Goal: Navigation & Orientation: Find specific page/section

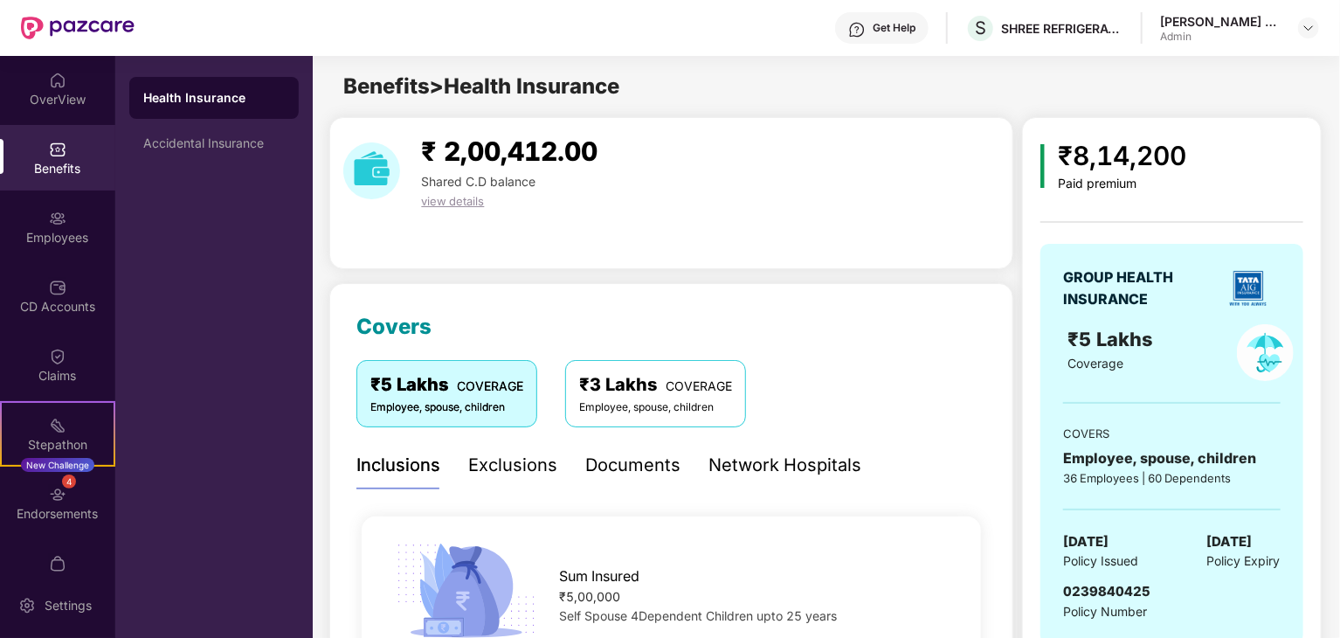
scroll to position [36, 0]
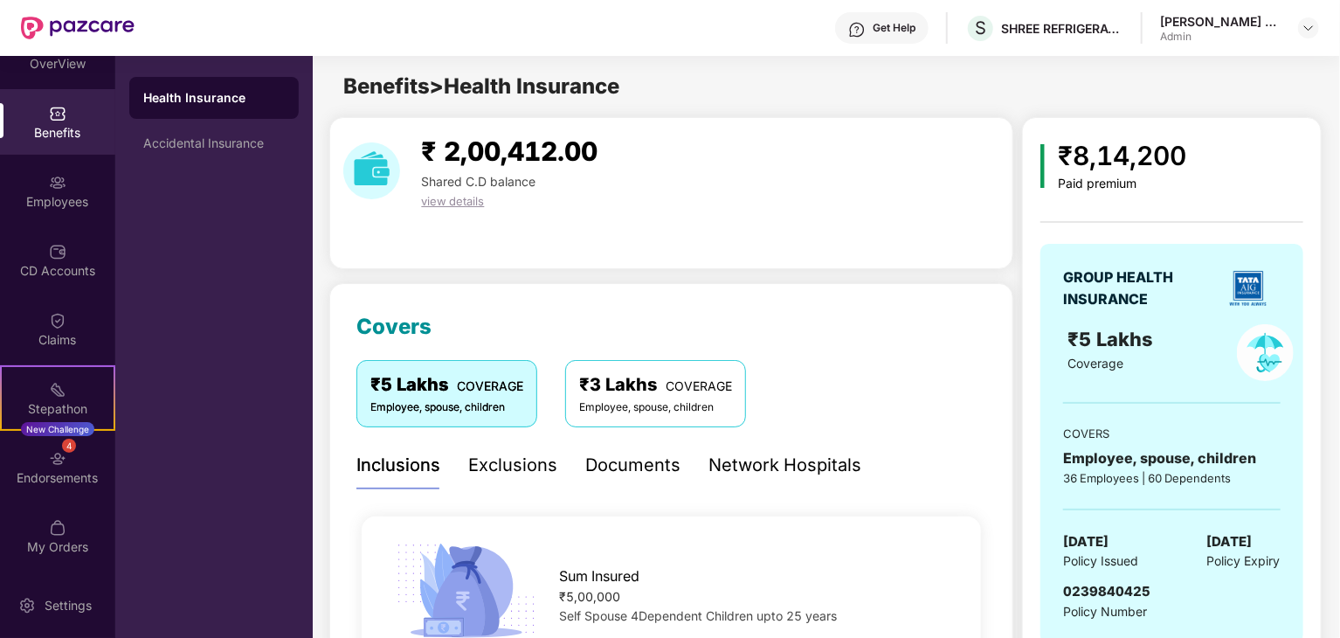
click at [57, 138] on div "Benefits" at bounding box center [57, 132] width 115 height 17
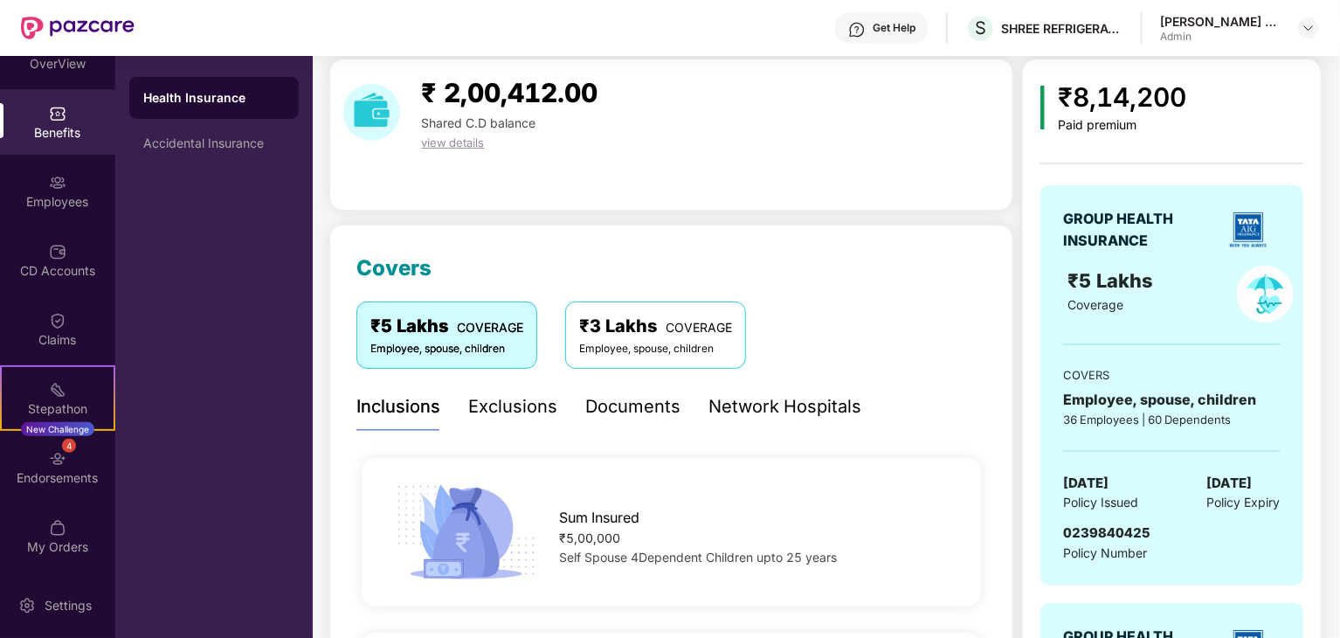
scroll to position [105, 0]
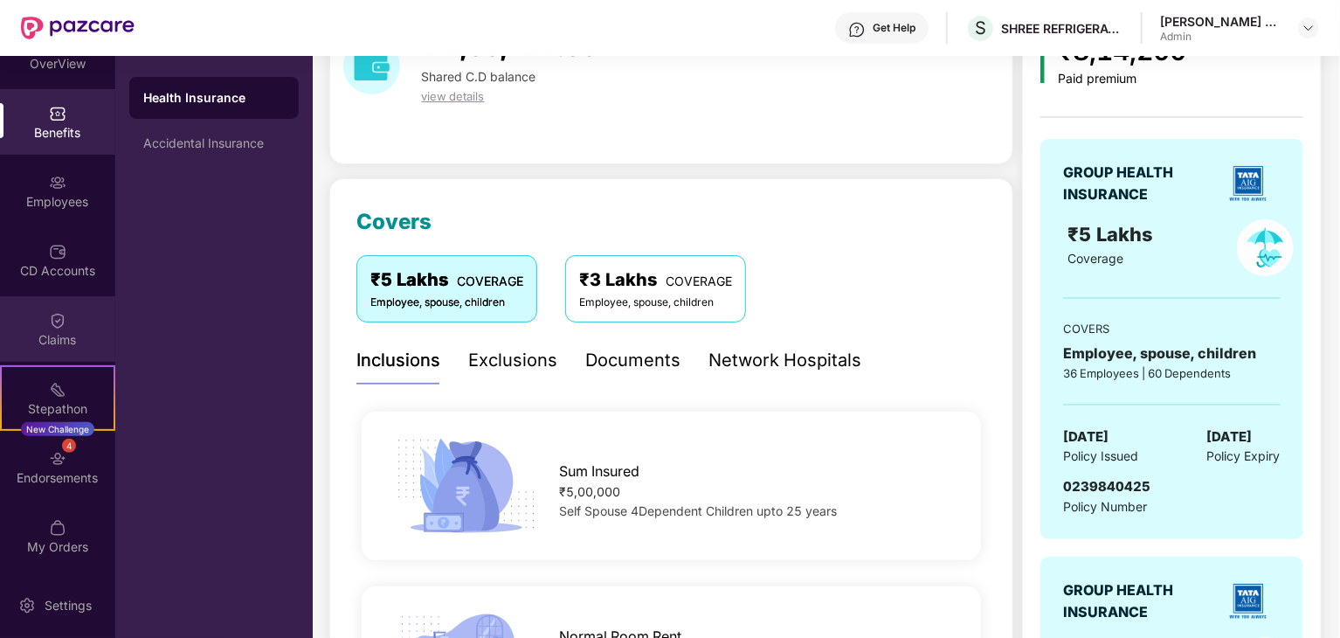
click at [60, 342] on div "Claims" at bounding box center [57, 339] width 115 height 17
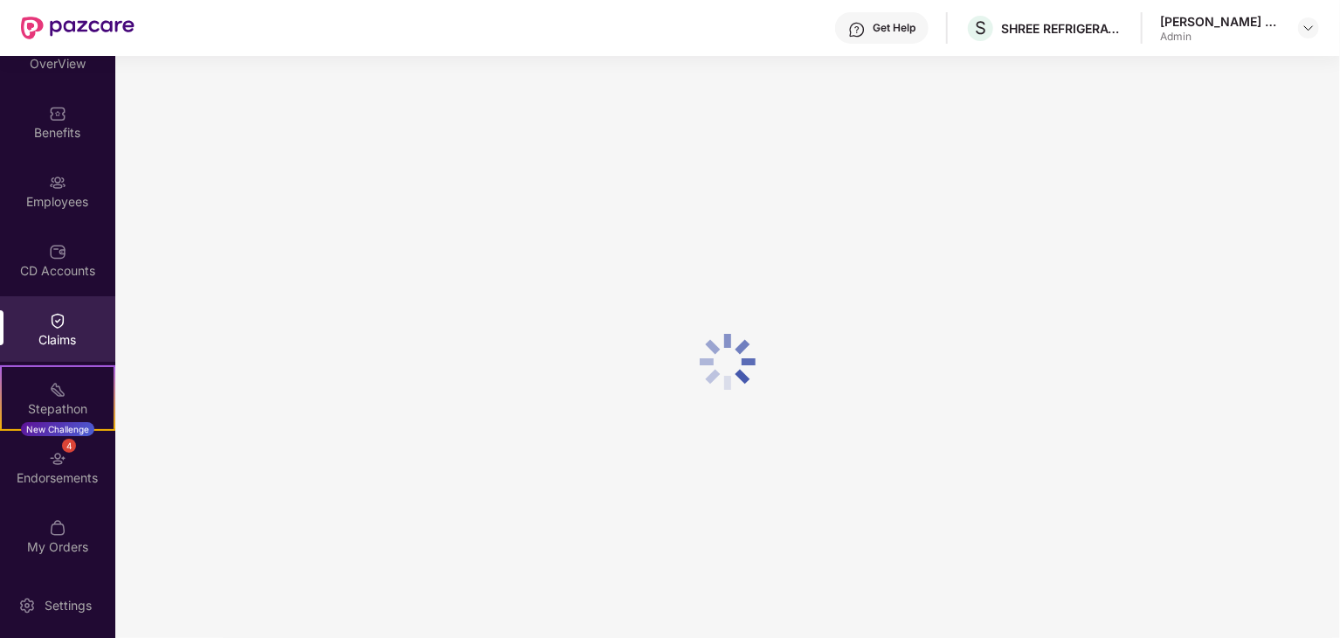
click at [60, 342] on div "Claims" at bounding box center [57, 339] width 115 height 17
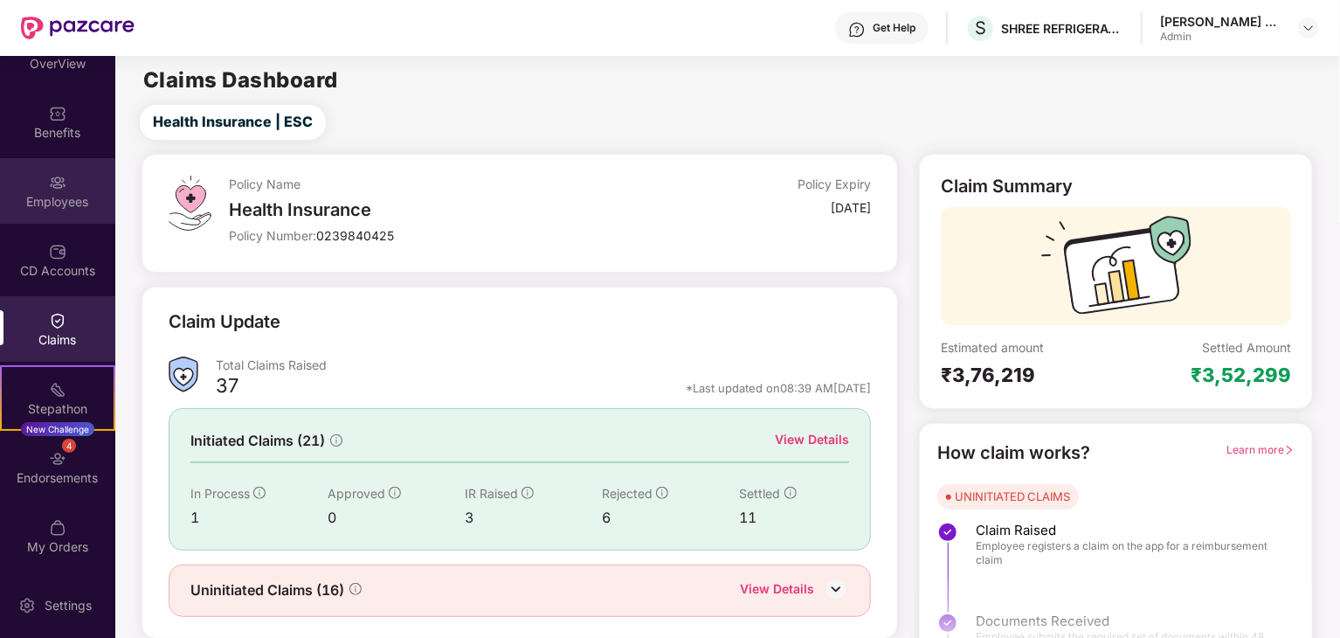
click at [57, 211] on div "Employees" at bounding box center [57, 191] width 115 height 66
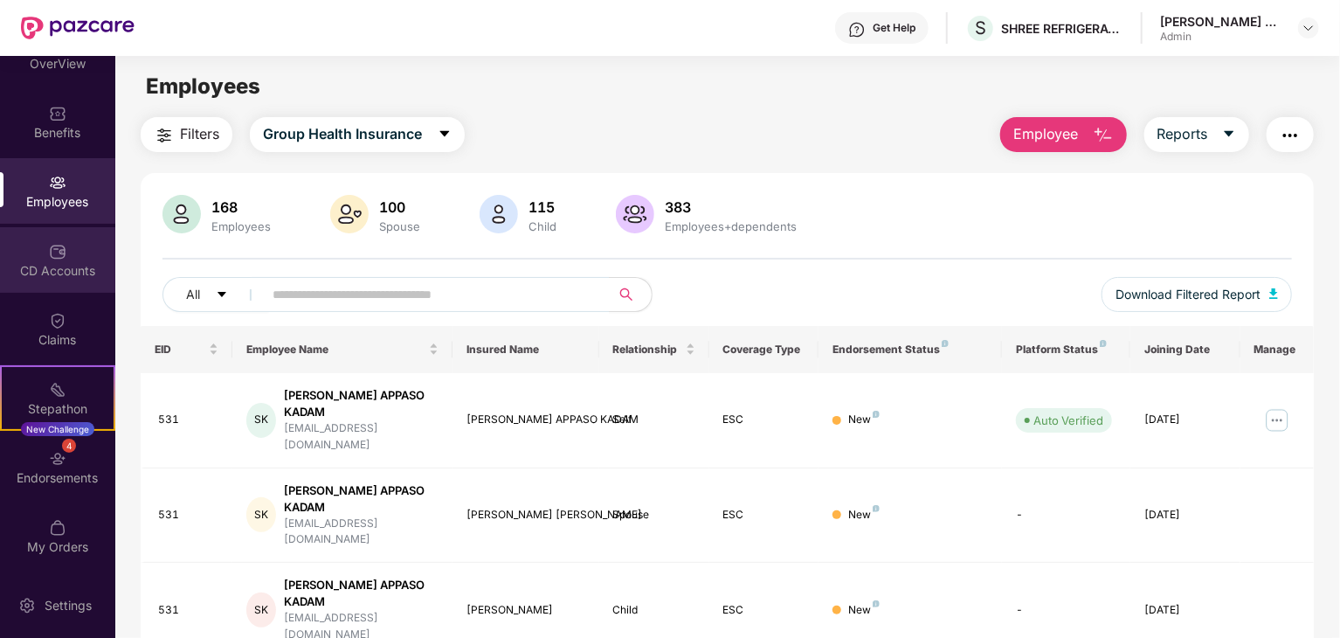
click at [69, 268] on div "CD Accounts" at bounding box center [57, 270] width 115 height 17
